Goal: Book appointment/travel/reservation

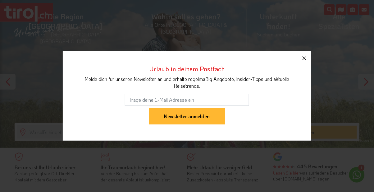
click at [306, 58] on icon "button" at bounding box center [304, 57] width 7 height 7
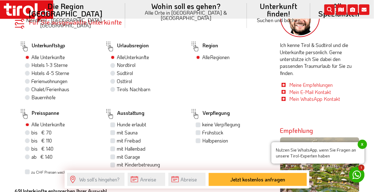
scroll to position [266, 0]
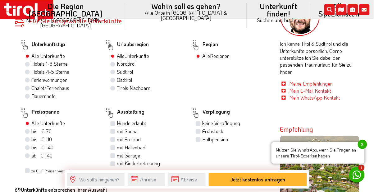
click at [250, 163] on div "Verpflegung keine Verpflegung Frühstück Halbpension" at bounding box center [228, 139] width 85 height 69
click at [249, 165] on div "Verpflegung keine Verpflegung Frühstück Halbpension" at bounding box center [228, 139] width 85 height 69
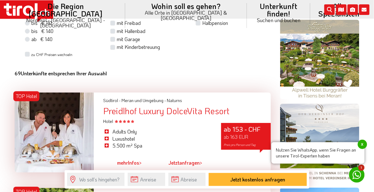
scroll to position [384, 0]
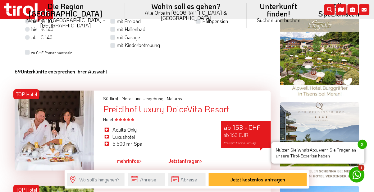
click at [361, 149] on span "x" at bounding box center [362, 144] width 9 height 9
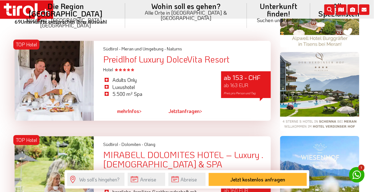
scroll to position [435, 0]
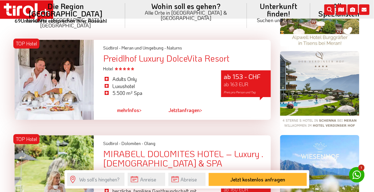
click at [135, 113] on link "mehr Infos >" at bounding box center [129, 110] width 25 height 14
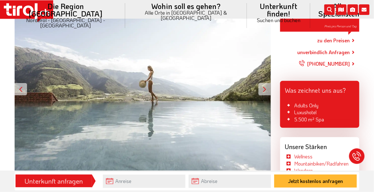
scroll to position [117, 0]
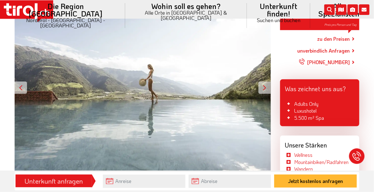
click at [266, 88] on div at bounding box center [265, 87] width 12 height 12
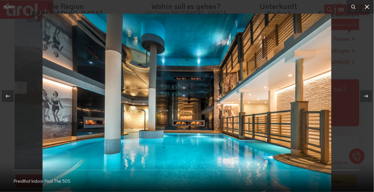
click at [365, 8] on icon at bounding box center [367, 6] width 7 height 7
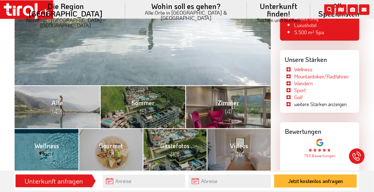
scroll to position [203, 0]
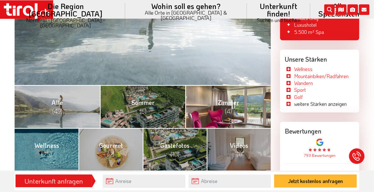
click at [236, 108] on link "Zimmer (4)" at bounding box center [228, 106] width 85 height 43
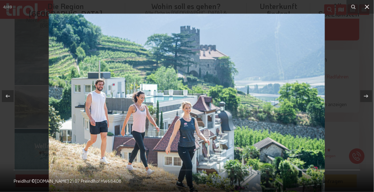
click at [369, 5] on icon at bounding box center [367, 7] width 4 height 4
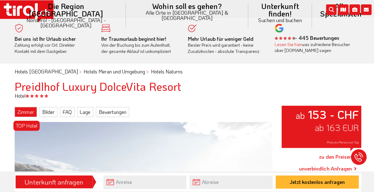
click at [27, 112] on link "Zimmer" at bounding box center [26, 111] width 22 height 10
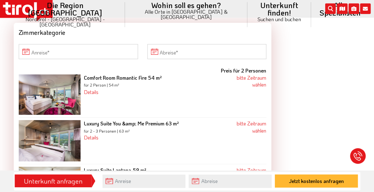
scroll to position [940, 0]
